Goal: Task Accomplishment & Management: Manage account settings

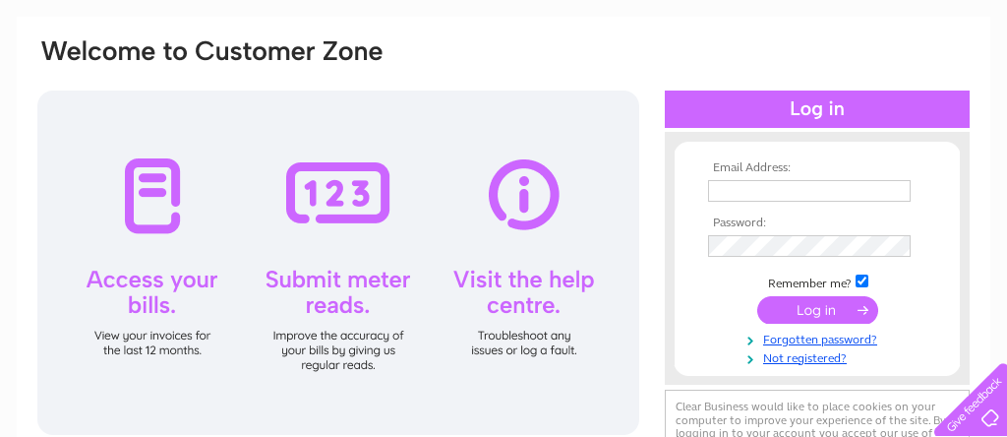
scroll to position [186, 0]
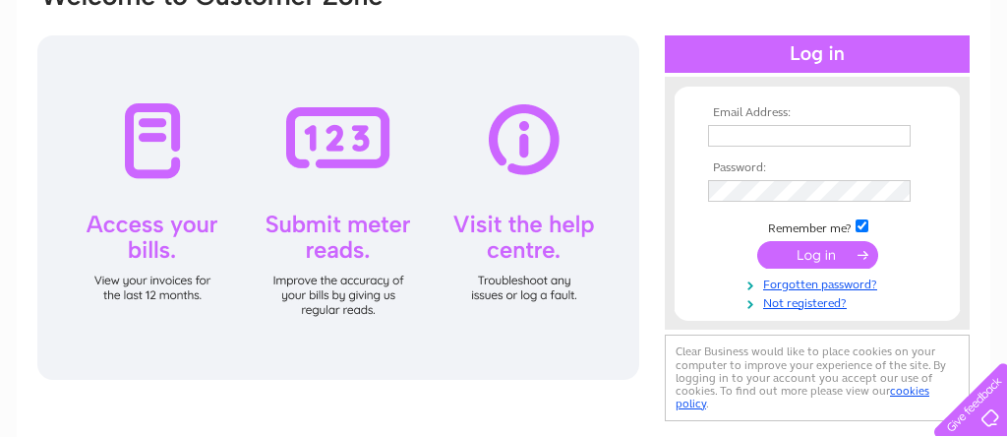
type input "[EMAIL_ADDRESS][DOMAIN_NAME]"
click at [853, 254] on input "submit" at bounding box center [817, 255] width 121 height 28
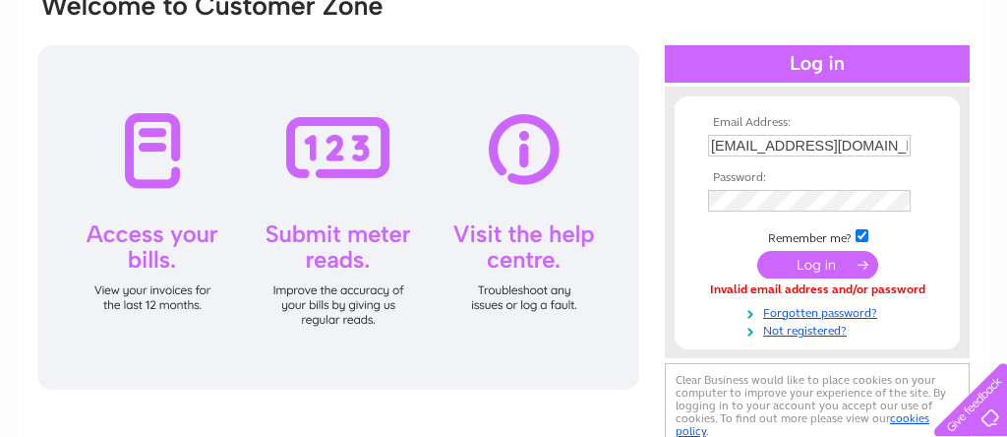
scroll to position [191, 0]
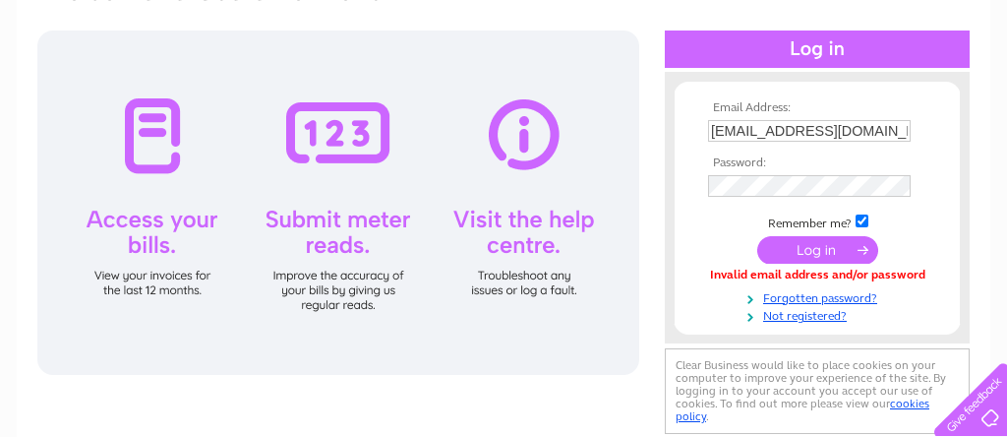
click at [813, 249] on input "submit" at bounding box center [817, 250] width 121 height 28
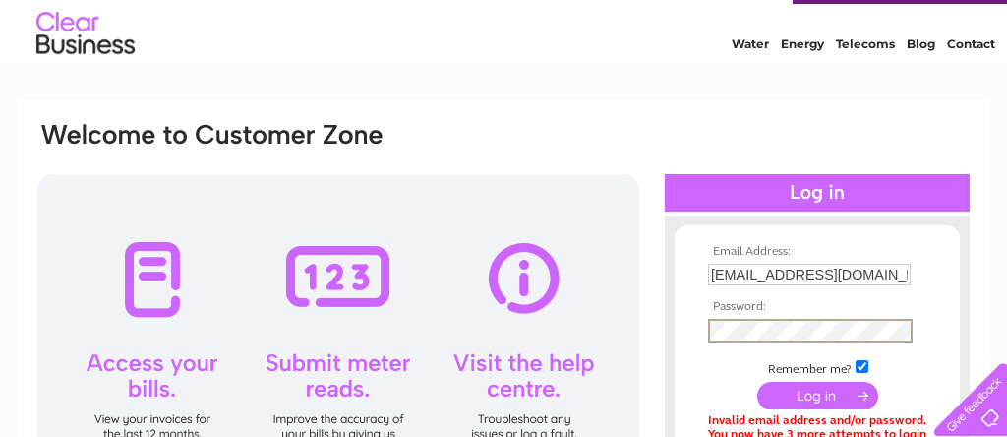
scroll to position [64, 0]
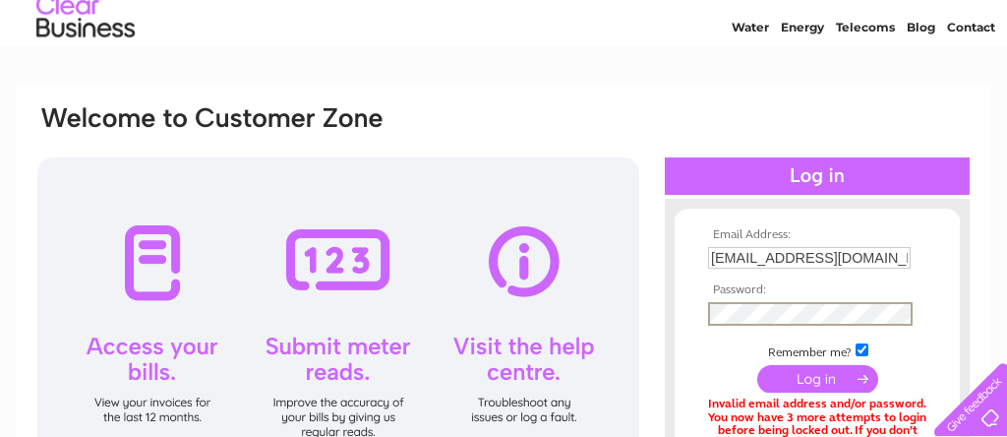
click at [797, 379] on input "submit" at bounding box center [817, 379] width 121 height 28
